Goal: Transaction & Acquisition: Purchase product/service

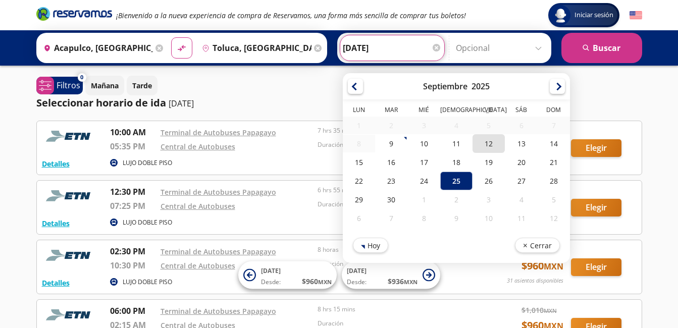
click at [488, 143] on div "12" at bounding box center [489, 143] width 32 height 19
type input "[DATE]"
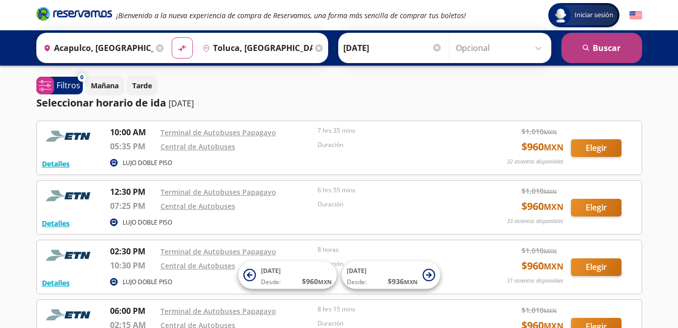
click at [603, 52] on button "search Buscar" at bounding box center [602, 48] width 81 height 30
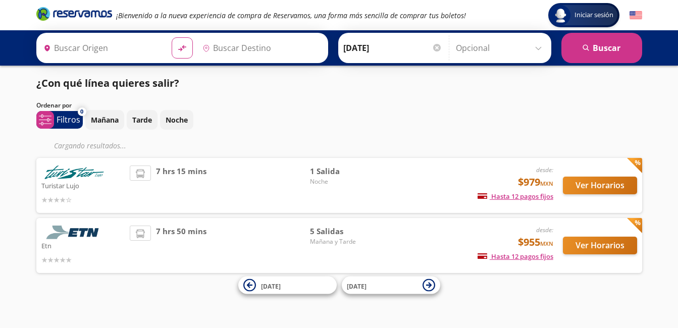
type input "Acapulco, Guerrero"
type input "Toluca, México"
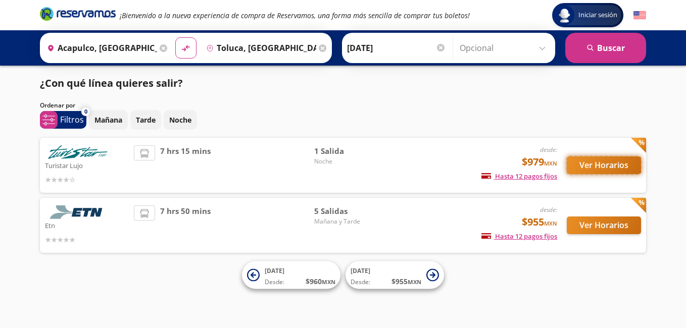
click at [608, 167] on button "Ver Horarios" at bounding box center [604, 166] width 74 height 18
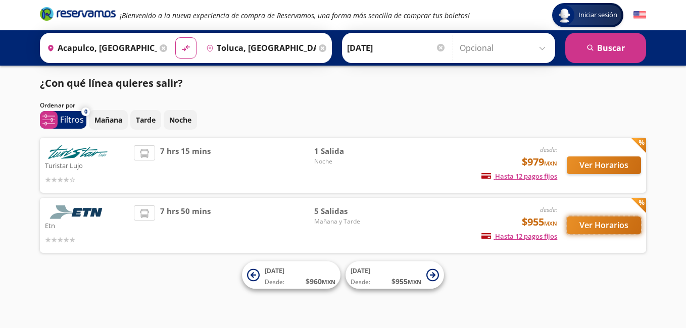
click at [597, 227] on button "Ver Horarios" at bounding box center [604, 226] width 74 height 18
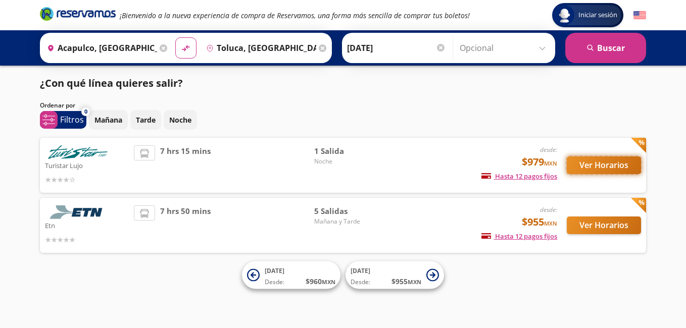
click at [597, 169] on button "Ver Horarios" at bounding box center [604, 166] width 74 height 18
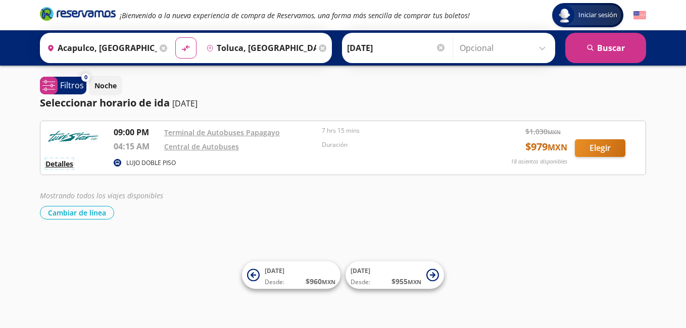
click at [63, 164] on button "Detalles" at bounding box center [59, 164] width 28 height 11
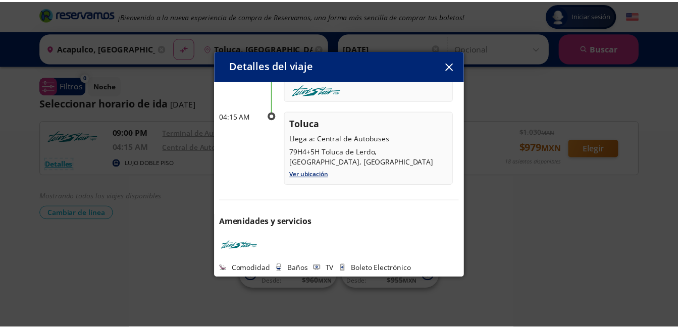
scroll to position [138, 0]
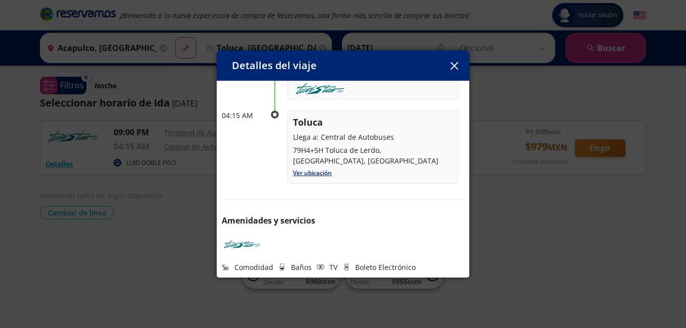
click at [453, 66] on icon "button" at bounding box center [454, 66] width 8 height 8
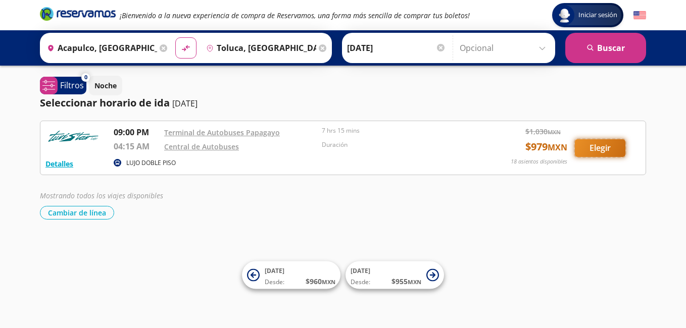
click at [602, 148] on button "Elegir" at bounding box center [600, 148] width 50 height 18
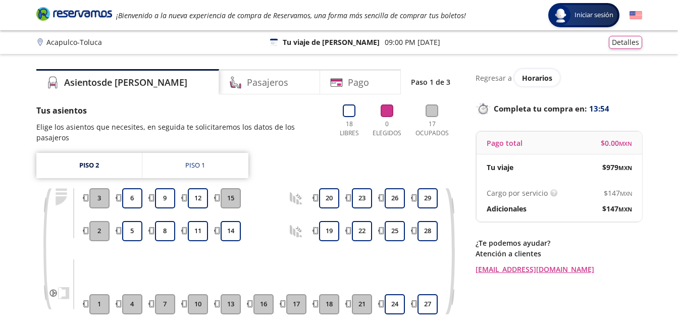
scroll to position [50, 0]
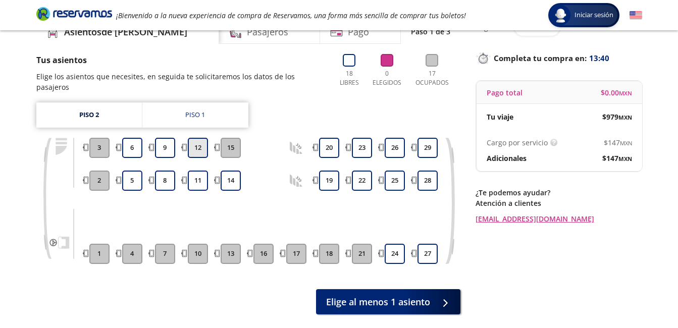
click at [194, 138] on button "12" at bounding box center [198, 148] width 20 height 20
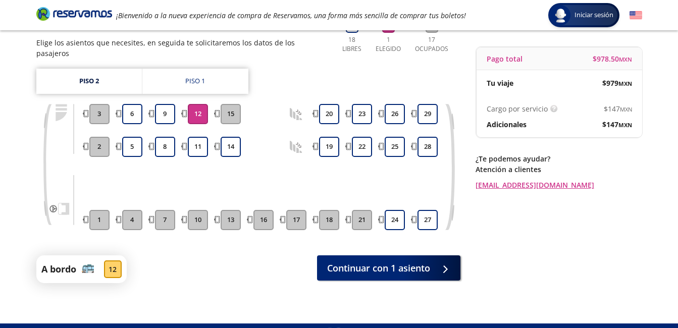
scroll to position [94, 0]
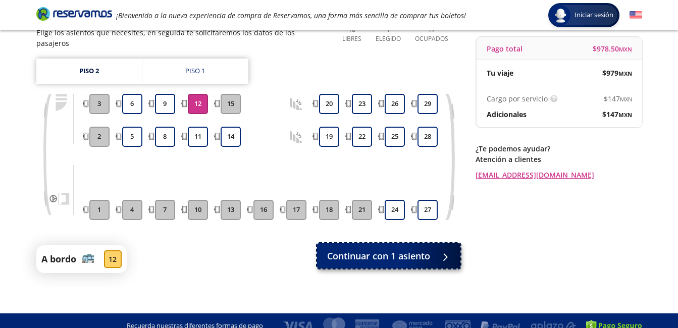
click at [389, 249] on span "Continuar con 1 asiento" at bounding box center [378, 256] width 103 height 14
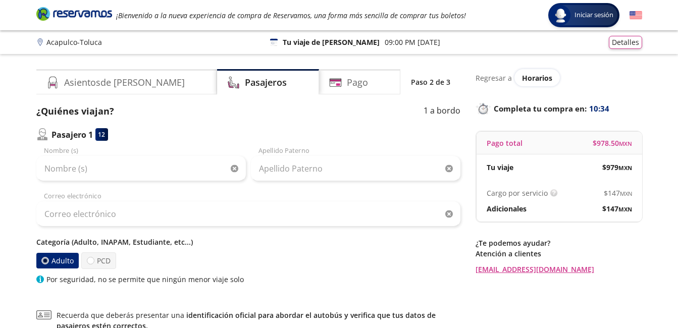
click at [389, 255] on div "Adulto PCD" at bounding box center [248, 260] width 424 height 17
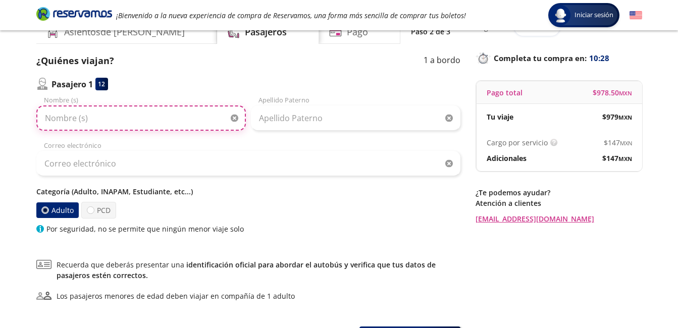
click at [186, 121] on input "Nombre (s)" at bounding box center [141, 118] width 210 height 25
click at [141, 114] on input "Nombre (s)" at bounding box center [141, 118] width 210 height 25
type input "m"
type input "MONICA"
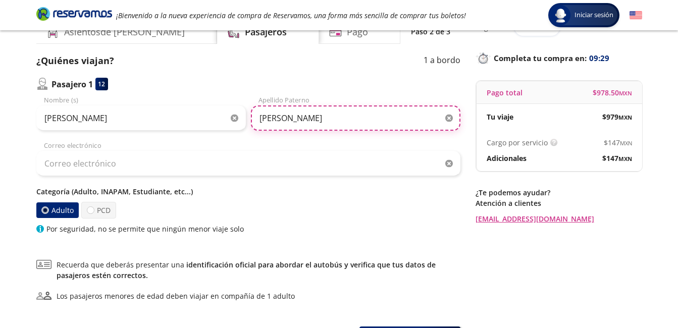
type input "URIBE"
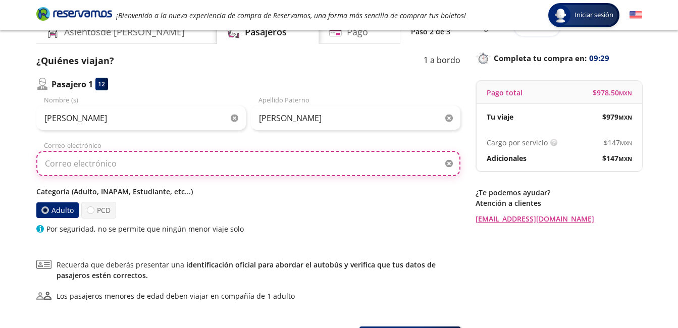
click at [161, 170] on input "Correo electrónico" at bounding box center [248, 163] width 424 height 25
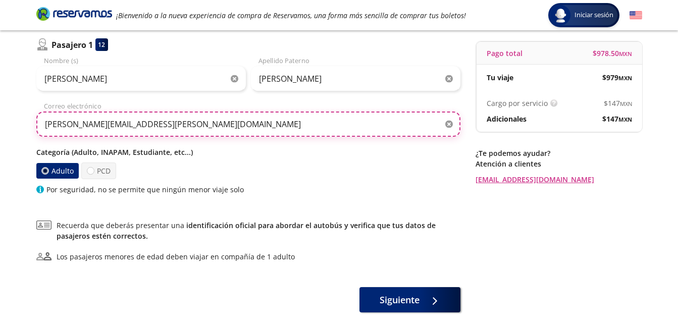
scroll to position [101, 0]
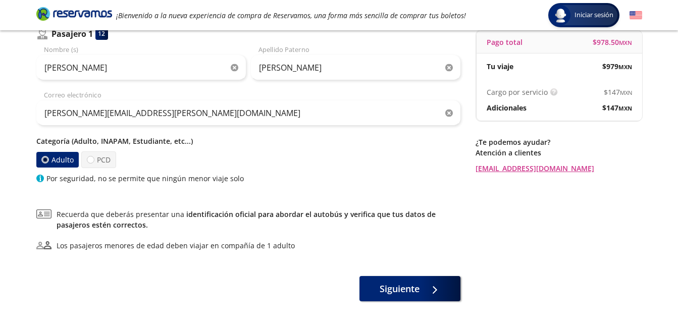
click at [41, 156] on label "Adulto" at bounding box center [57, 160] width 42 height 16
click at [42, 157] on input "Adulto" at bounding box center [45, 160] width 7 height 7
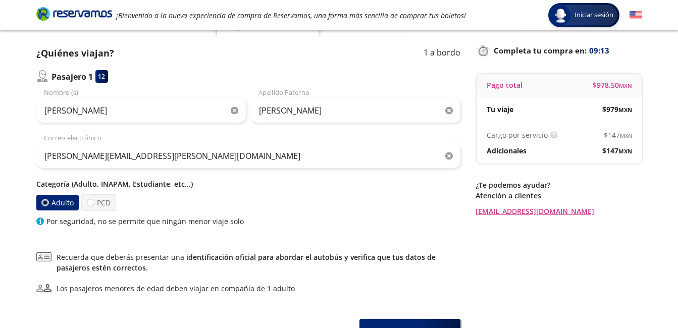
scroll to position [0, 0]
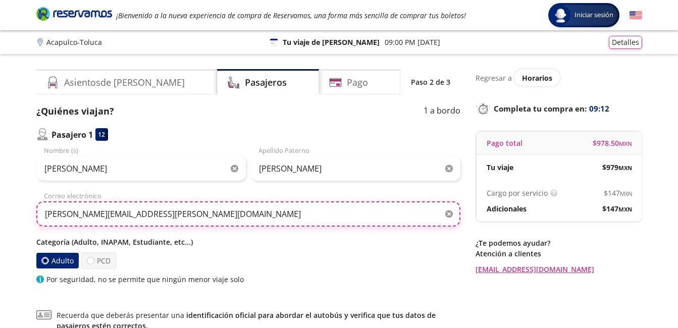
click at [213, 213] on input "MONICA.URIBE@GRUPOLALA.COM" at bounding box center [248, 213] width 424 height 25
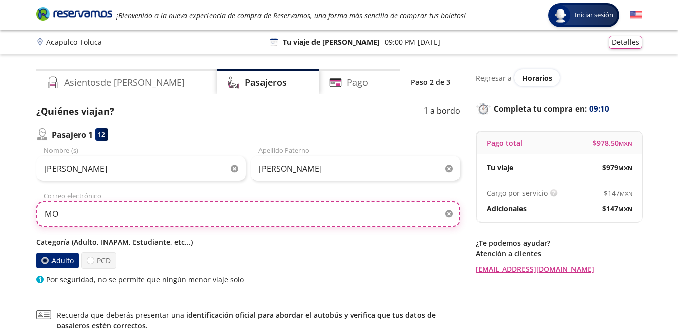
type input "M"
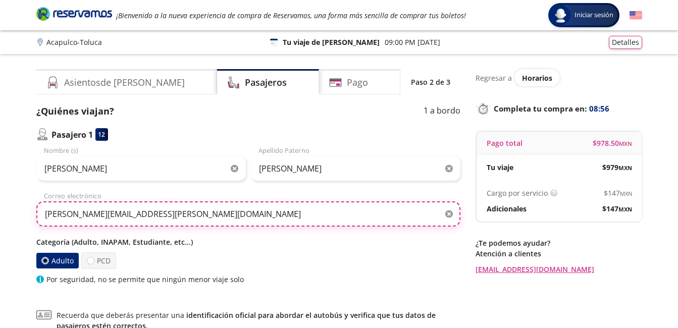
type input "monica.uribe@grupolala.com"
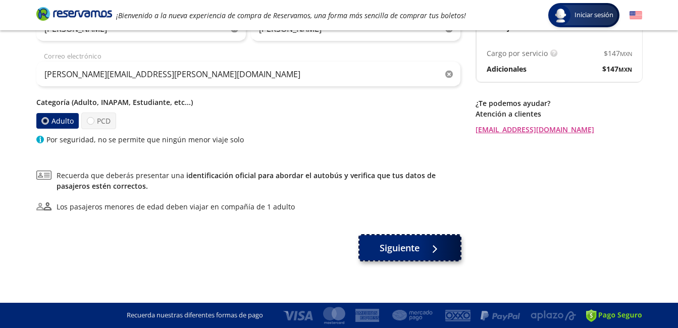
click at [397, 248] on span "Siguiente" at bounding box center [400, 248] width 40 height 14
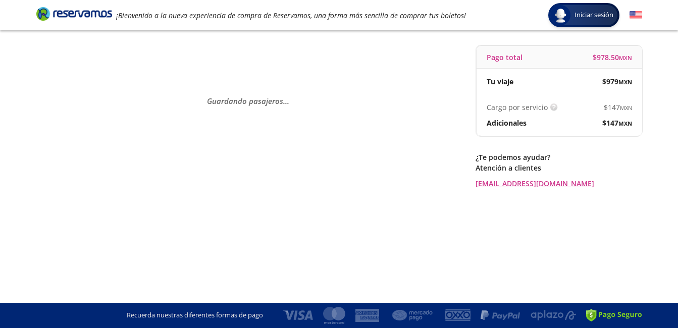
scroll to position [0, 0]
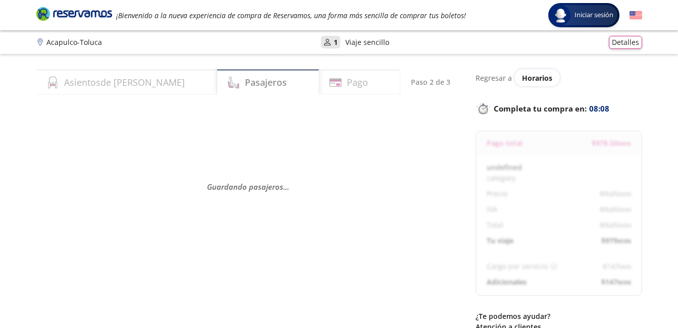
select select "MX"
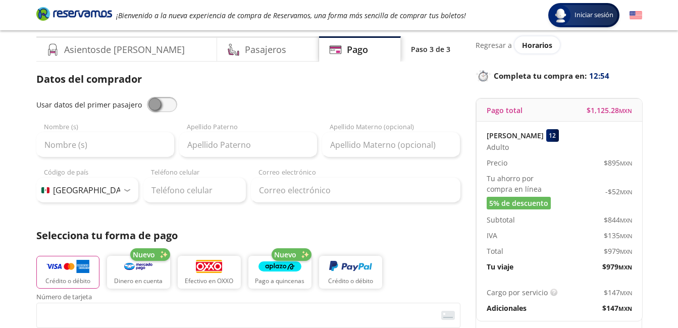
scroll to position [50, 0]
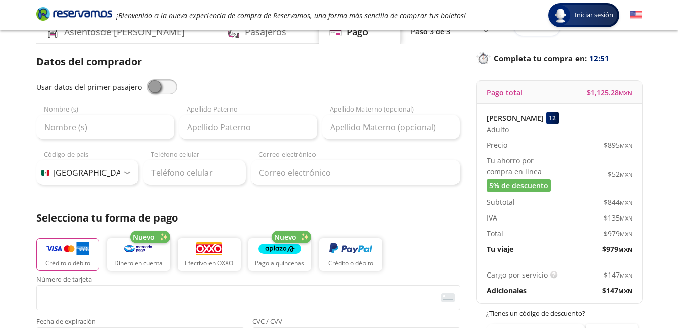
click at [152, 90] on span at bounding box center [162, 86] width 30 height 15
click at [147, 79] on input "checkbox" at bounding box center [147, 79] width 0 height 0
type input "MONICA"
type input "URIBE"
type input "monica.uribe@grupolala.com"
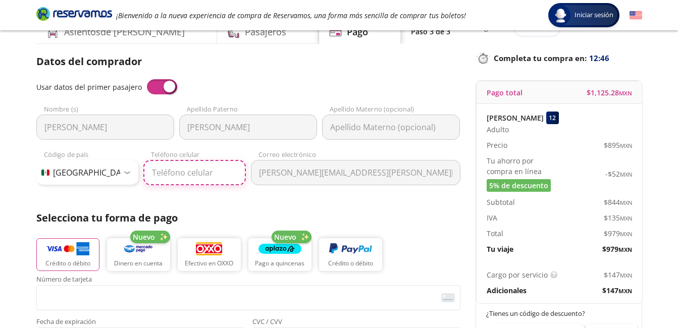
click at [194, 168] on input "Teléfono celular" at bounding box center [194, 172] width 103 height 25
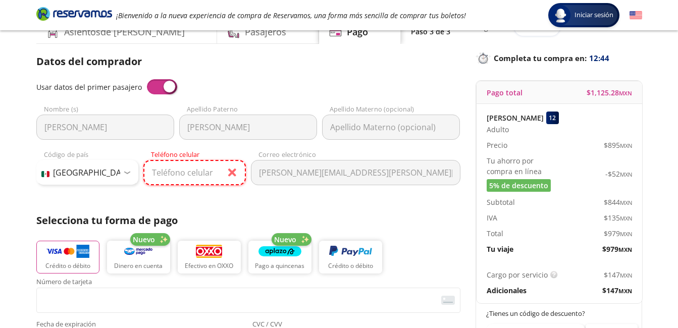
click at [212, 173] on input "Teléfono celular" at bounding box center [194, 172] width 103 height 25
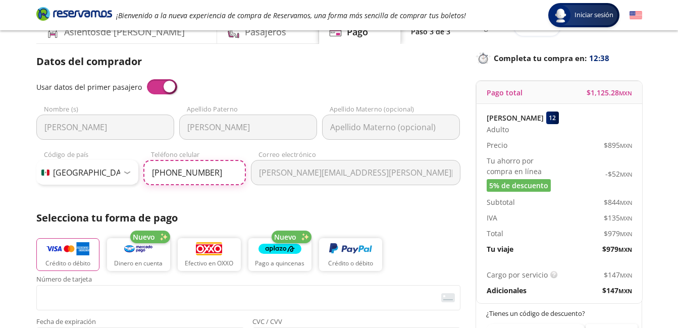
type input "722 555 3255"
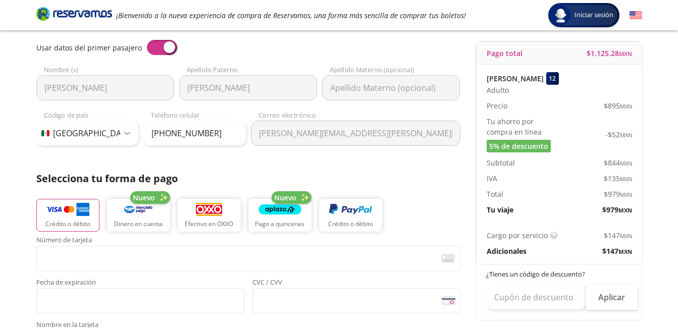
scroll to position [101, 0]
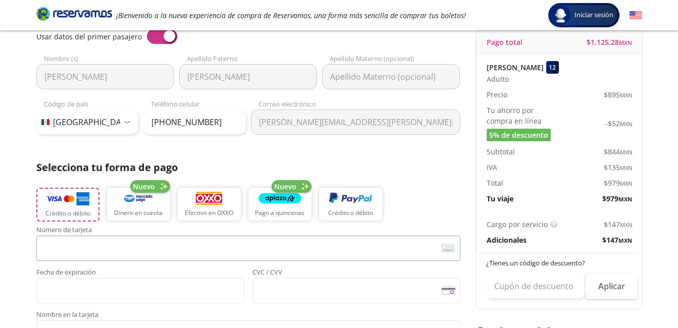
click at [63, 211] on p "Crédito o débito" at bounding box center [67, 213] width 45 height 9
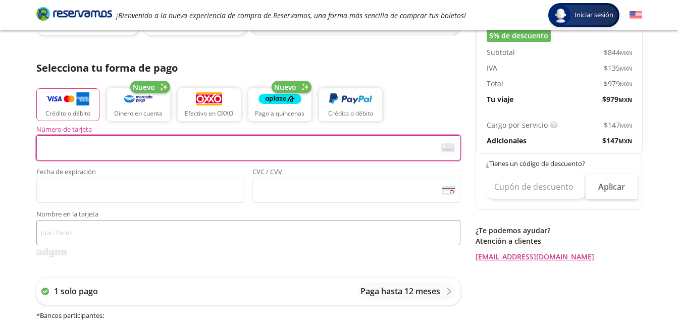
scroll to position [202, 0]
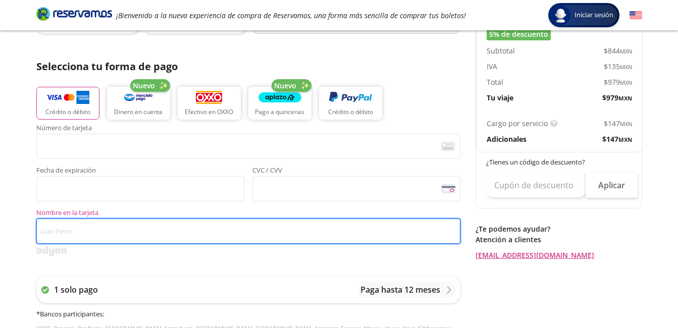
click at [87, 227] on input "Nombre en la tarjeta" at bounding box center [248, 231] width 424 height 25
type input "m"
type input "MONICA URIBE GALICIA"
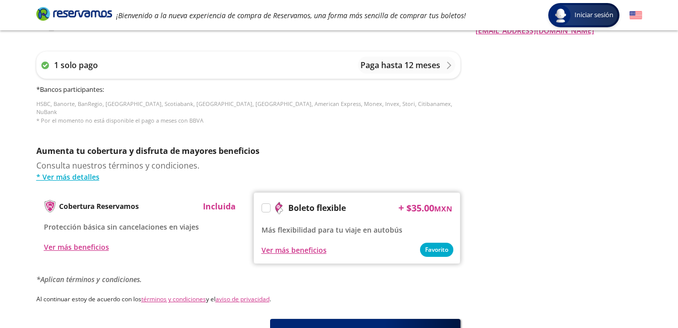
scroll to position [454, 0]
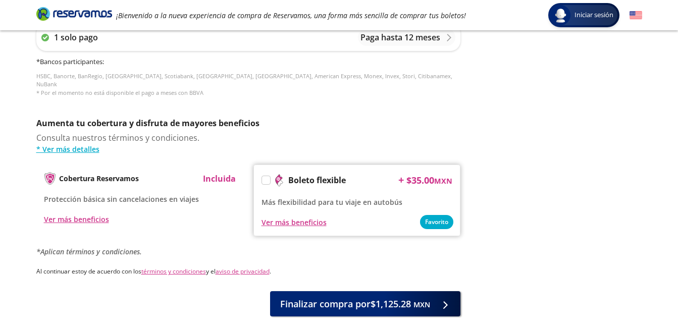
click at [263, 176] on label at bounding box center [266, 180] width 8 height 8
click at [263, 179] on input "Boleto flexible" at bounding box center [265, 182] width 7 height 7
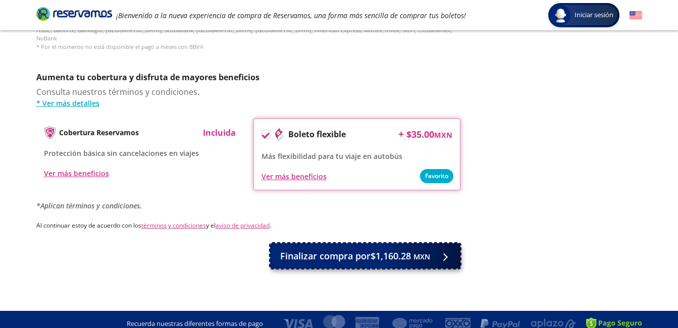
click at [343, 249] on span "Finalizar compra por $1,160.28 MXN" at bounding box center [355, 256] width 150 height 14
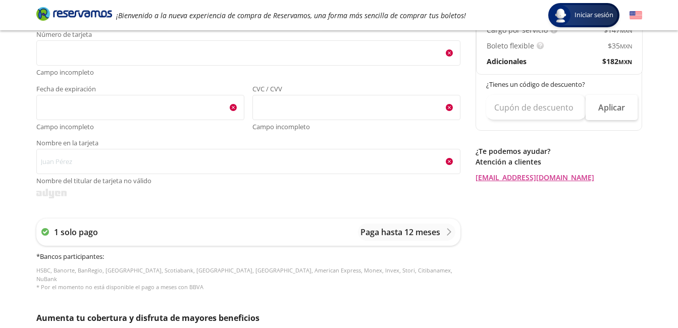
scroll to position [266, 0]
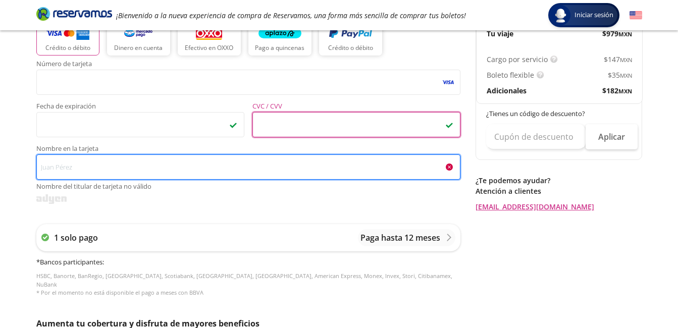
click at [120, 163] on input "Nombre en la tarjeta Nombre del titular de tarjeta no válido" at bounding box center [248, 167] width 424 height 25
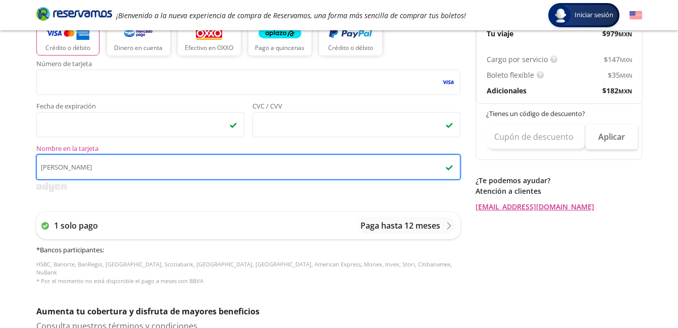
type input "MONICA URIBE GALICIA"
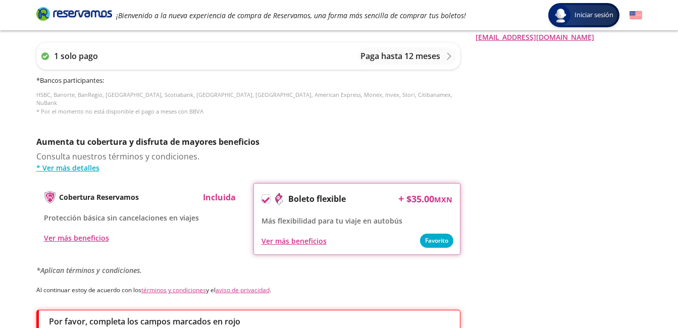
scroll to position [534, 0]
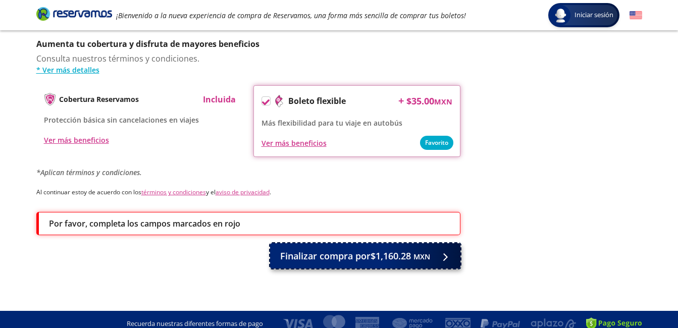
click at [371, 249] on span "Finalizar compra por $1,160.28 MXN" at bounding box center [355, 256] width 150 height 14
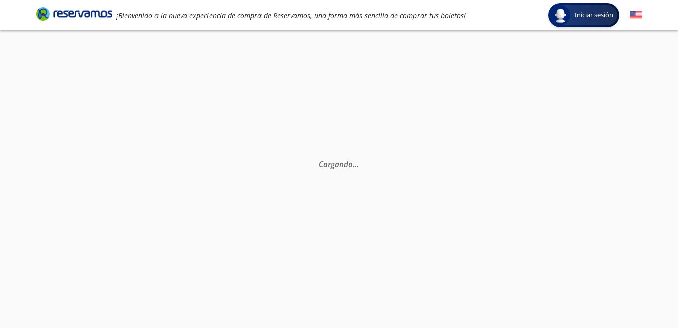
scroll to position [0, 0]
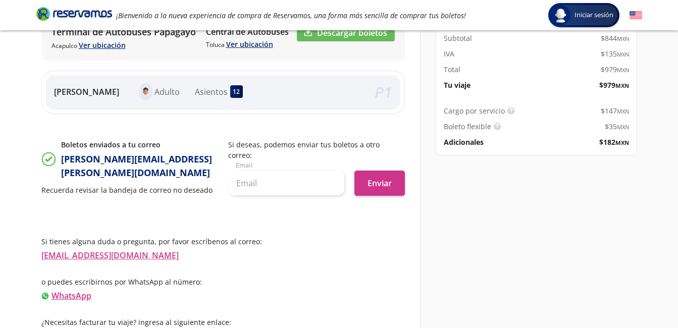
scroll to position [213, 0]
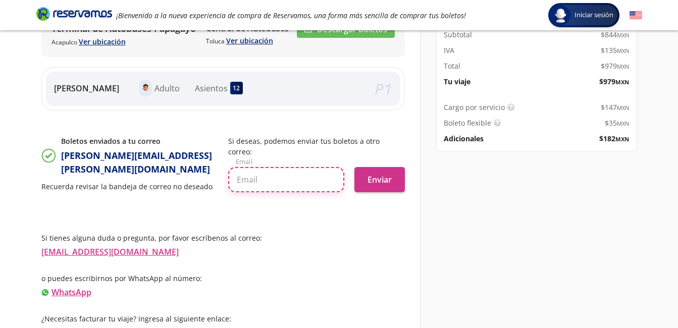
click at [329, 171] on input "text" at bounding box center [286, 179] width 116 height 25
type input "monicau9821@gmail.com"
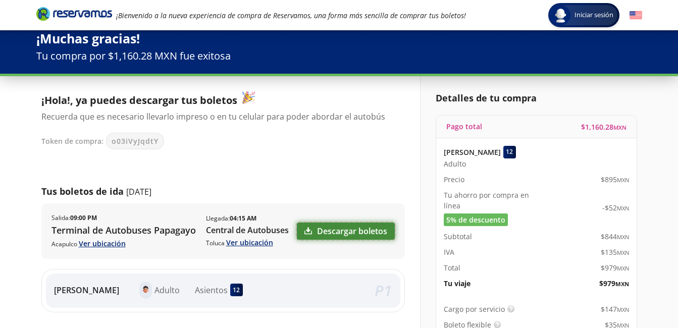
click at [352, 229] on link "Descargar boletos" at bounding box center [346, 231] width 98 height 17
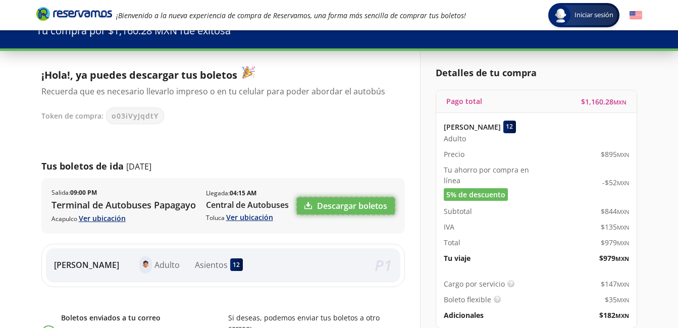
scroll to position [213, 0]
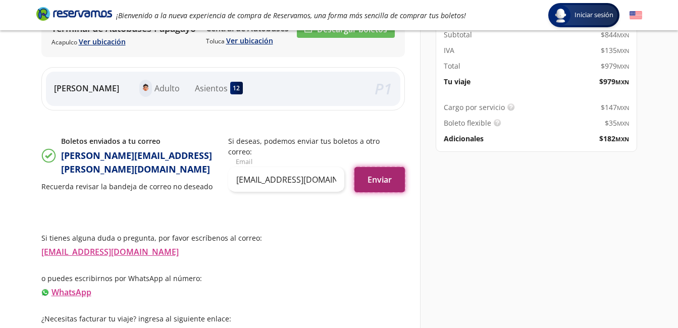
click at [374, 174] on button "Enviar" at bounding box center [380, 179] width 50 height 25
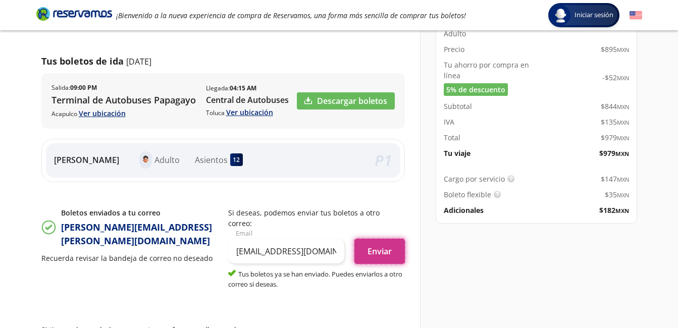
scroll to position [0, 0]
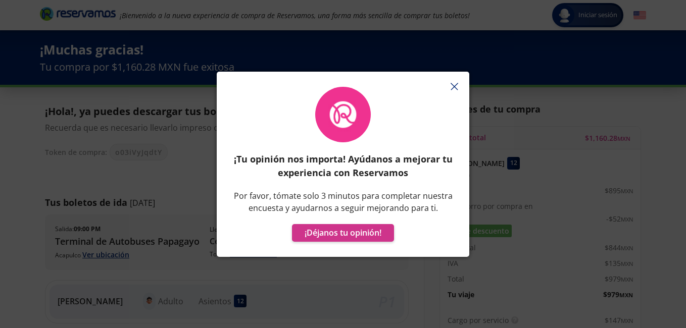
click at [453, 87] on icon "button" at bounding box center [454, 87] width 8 height 8
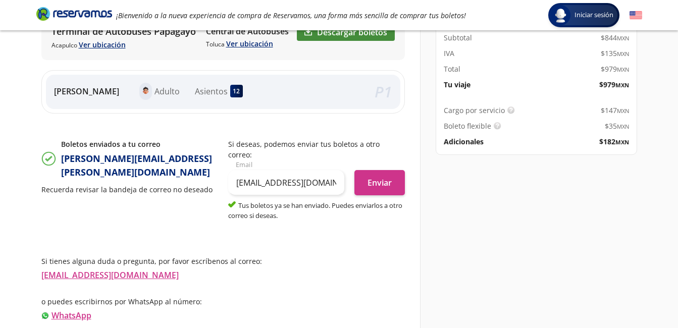
scroll to position [233, 0]
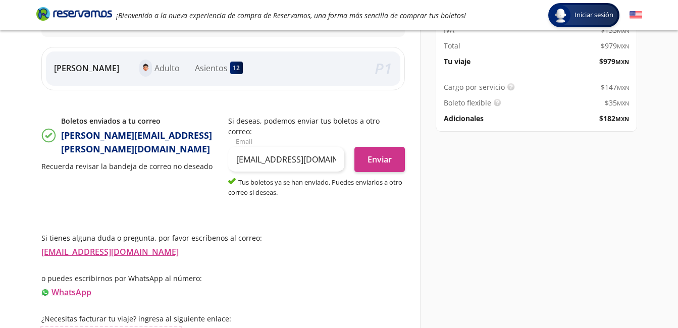
click at [109, 327] on link "Información para obtener tu factura" at bounding box center [111, 332] width 140 height 11
click at [141, 327] on link "Información para obtener tu factura" at bounding box center [111, 332] width 140 height 11
click at [444, 220] on div "Detalles de tu compra Pago total $ 1,160.28 MXN MONICA URIBE 12 Adulto Precio $…" at bounding box center [531, 96] width 222 height 485
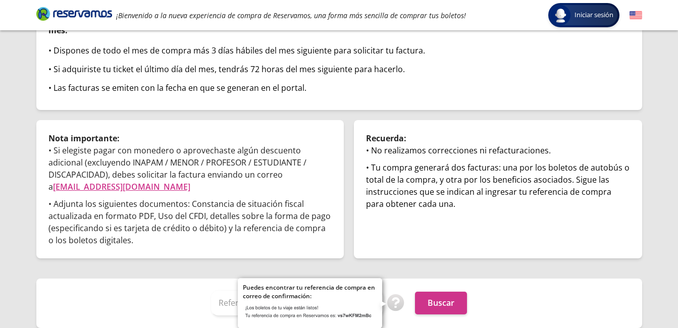
click at [395, 302] on img at bounding box center [396, 303] width 18 height 18
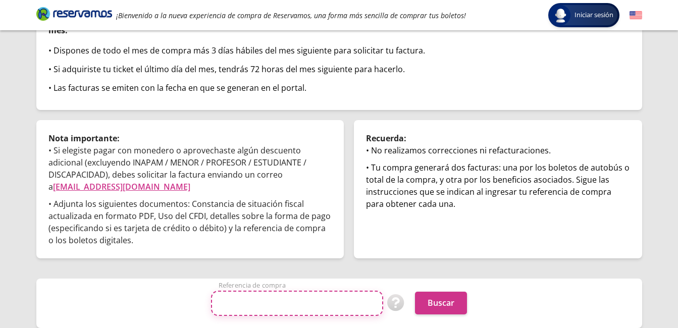
click at [227, 301] on input "Referencia de compra" at bounding box center [297, 303] width 172 height 25
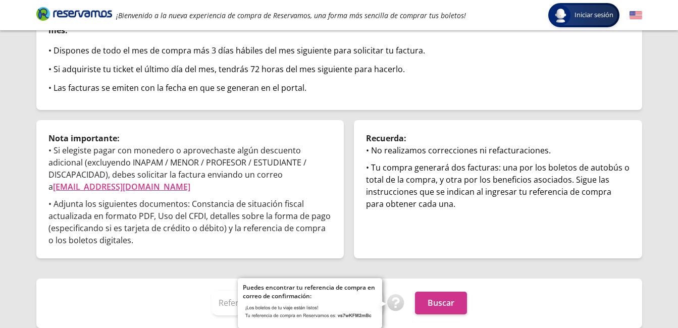
click at [398, 302] on img at bounding box center [396, 303] width 18 height 18
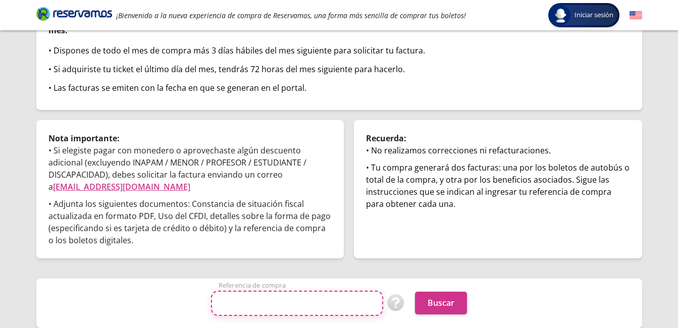
click at [276, 304] on input "Referencia de compra" at bounding box center [297, 303] width 172 height 25
type input "O"
type input "o03iVyJqdtY"
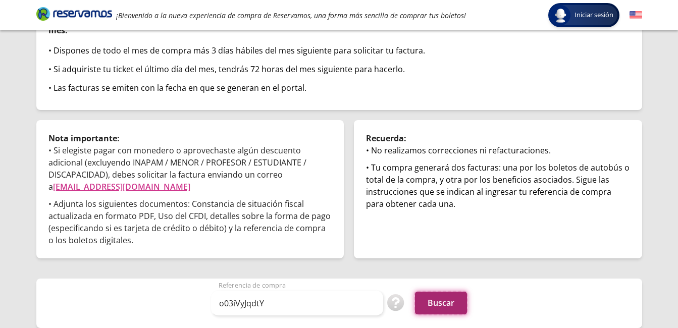
click at [435, 301] on button "Buscar" at bounding box center [441, 303] width 52 height 23
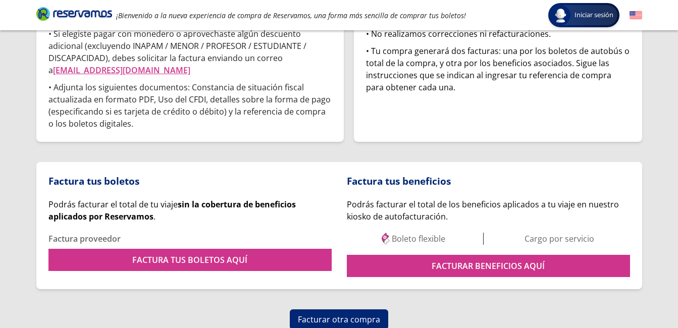
scroll to position [228, 0]
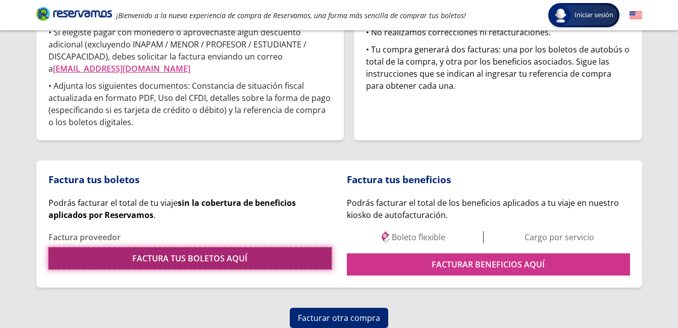
click at [255, 257] on link "FACTURA TUS BOLETOS AQUÍ" at bounding box center [189, 258] width 283 height 22
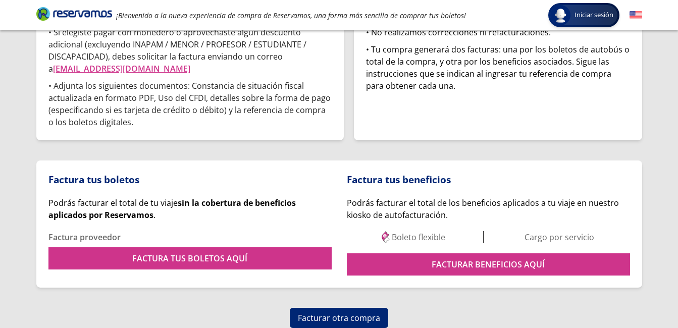
drag, startPoint x: 349, startPoint y: 313, endPoint x: 411, endPoint y: 284, distance: 68.0
click at [349, 313] on button "Facturar otra compra" at bounding box center [339, 318] width 98 height 20
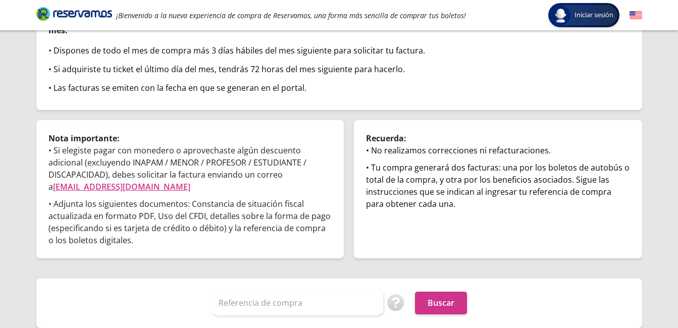
scroll to position [110, 0]
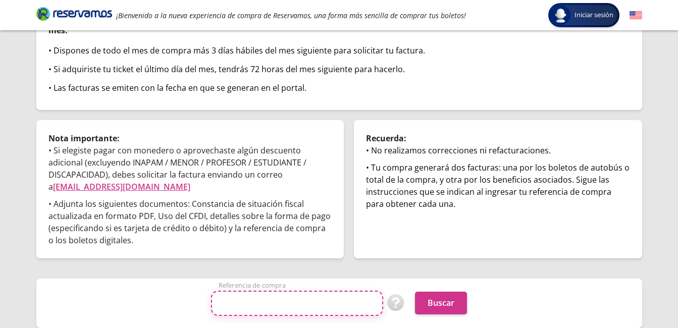
click at [321, 302] on input "Referencia de compra" at bounding box center [297, 303] width 172 height 25
type input "DMrFOoIAio8"
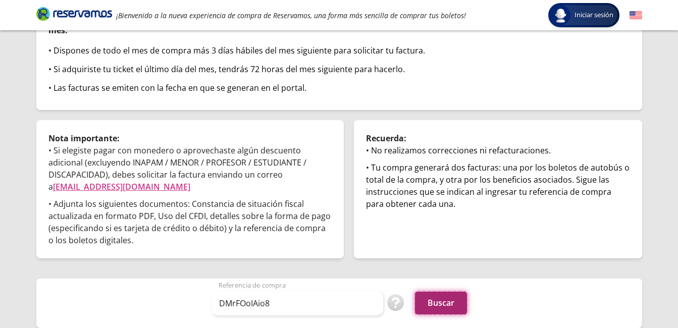
click at [456, 299] on button "Buscar" at bounding box center [441, 303] width 52 height 23
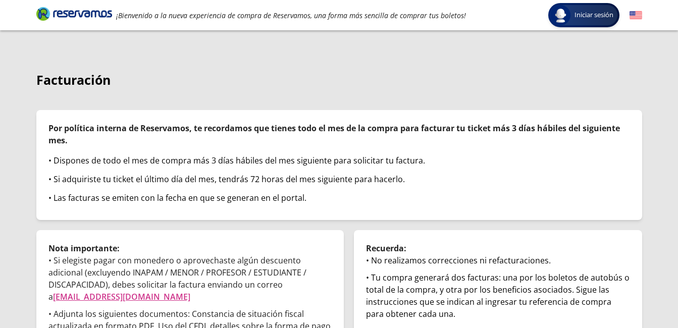
click at [289, 310] on p "• Adjunta los siguientes documentos: Constancia de situación fiscal actualizada…" at bounding box center [189, 332] width 283 height 48
click at [299, 304] on div "• Si elegiste pagar con monedero o aprovechaste algún descuento adicional (excl…" at bounding box center [189, 306] width 283 height 102
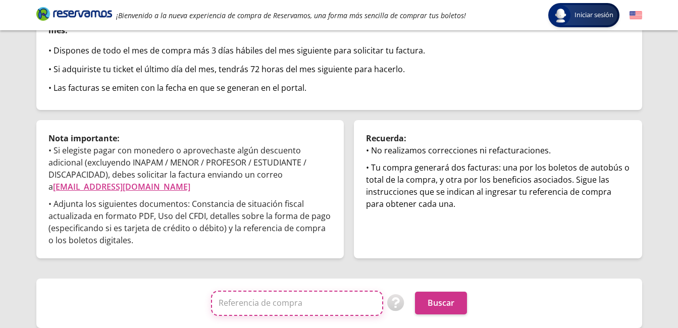
click at [305, 299] on input "Referencia de compra" at bounding box center [297, 303] width 172 height 25
type input "DMrFOoIAio8"
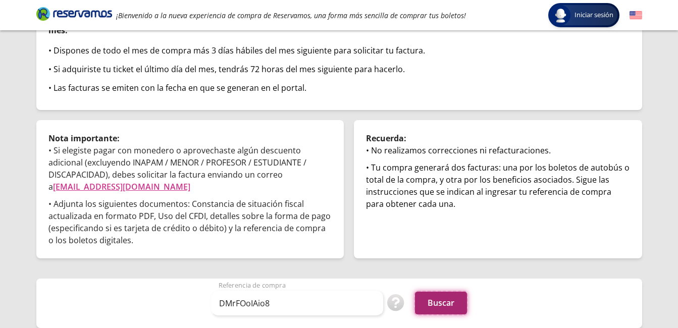
click at [442, 304] on button "Buscar" at bounding box center [441, 303] width 52 height 23
